Goal: Find specific page/section: Find specific page/section

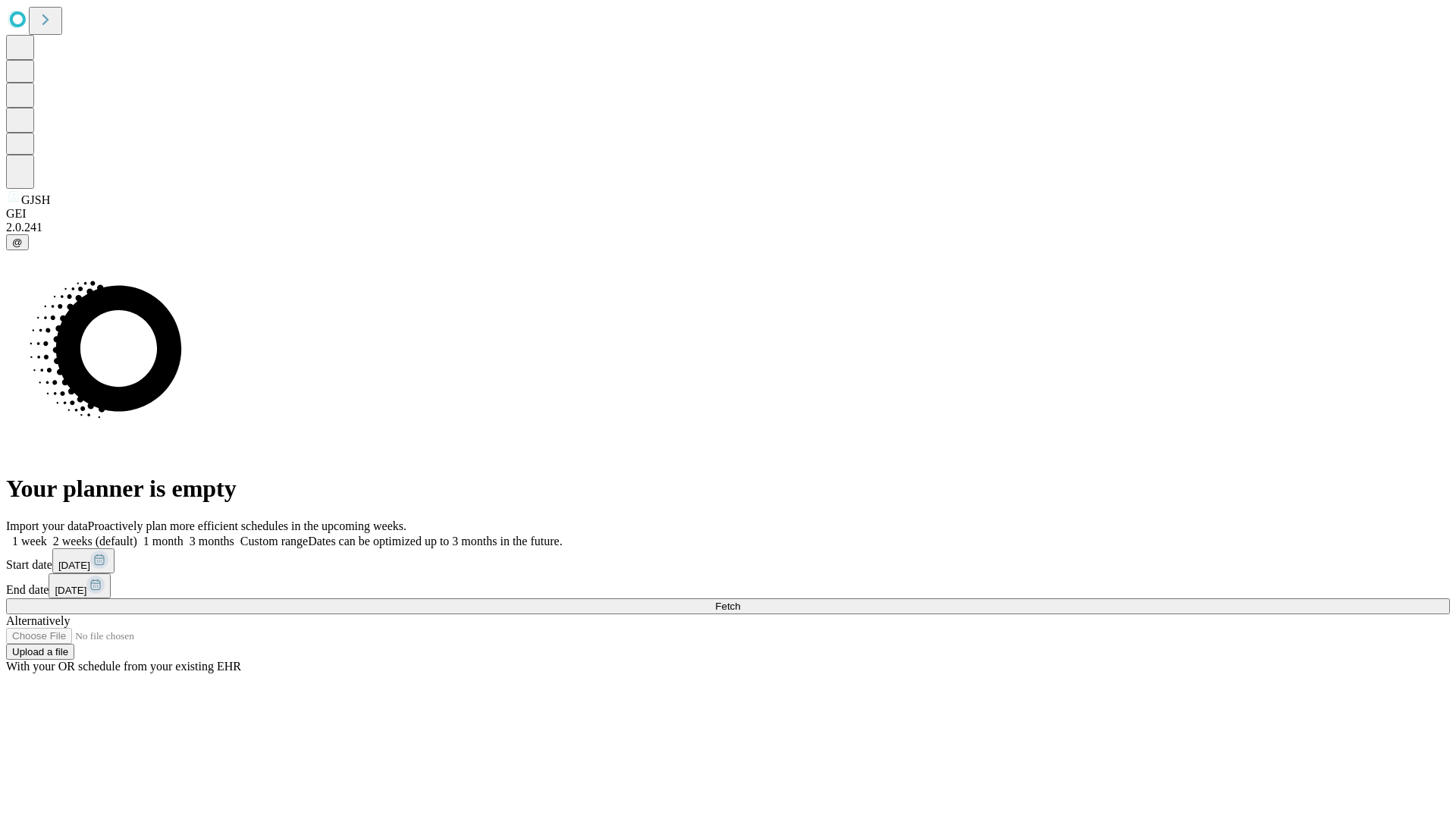
click at [740, 600] on span "Fetch" at bounding box center [727, 606] width 25 height 11
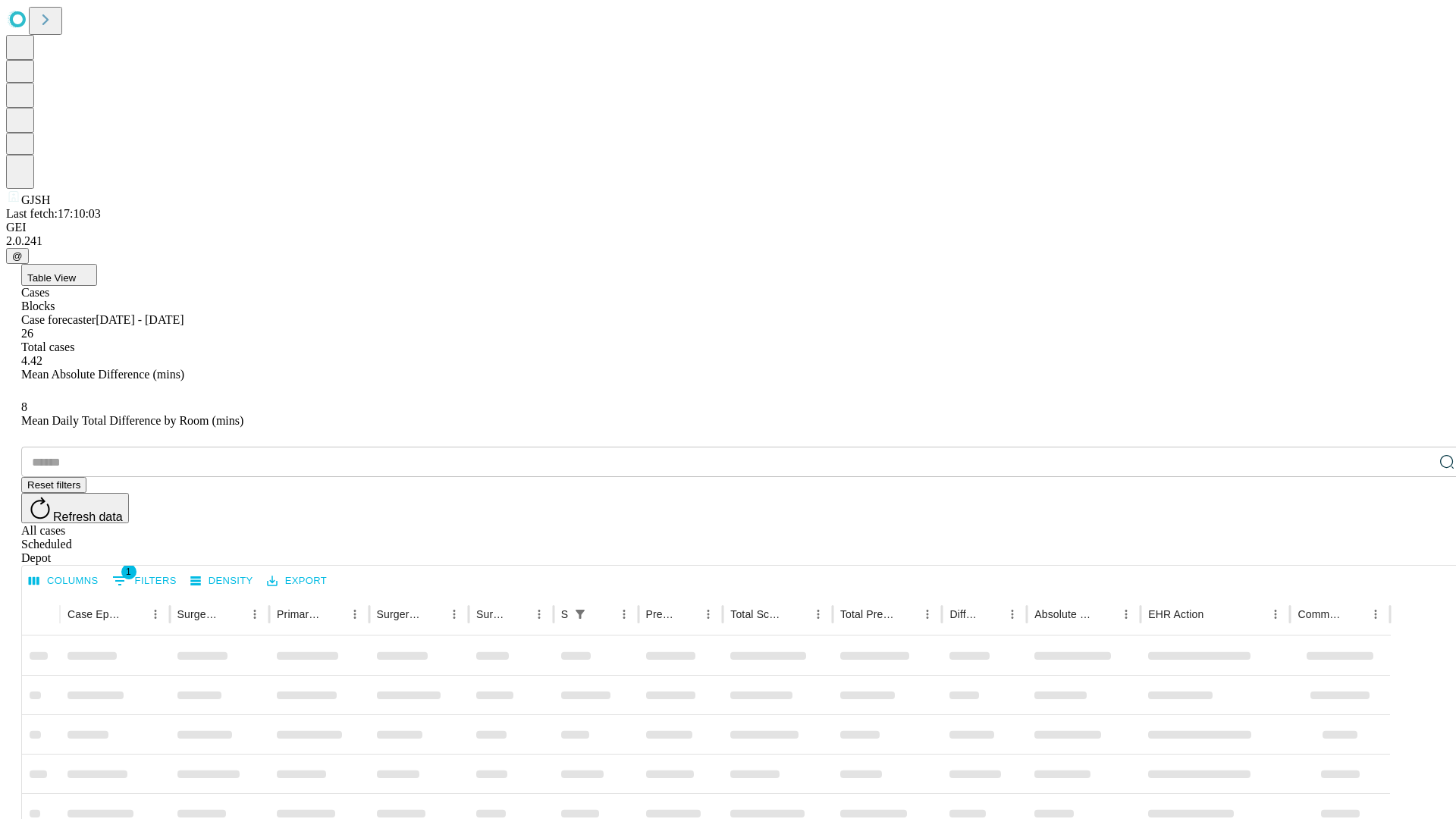
click at [1416, 551] on div "Depot" at bounding box center [742, 557] width 1444 height 13
